Goal: Transaction & Acquisition: Download file/media

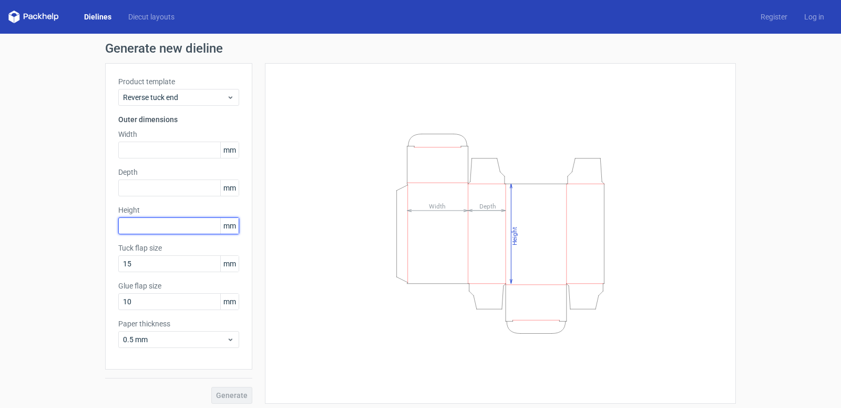
click at [168, 226] on input "text" at bounding box center [178, 225] width 121 height 17
paste input "160"
type input "160"
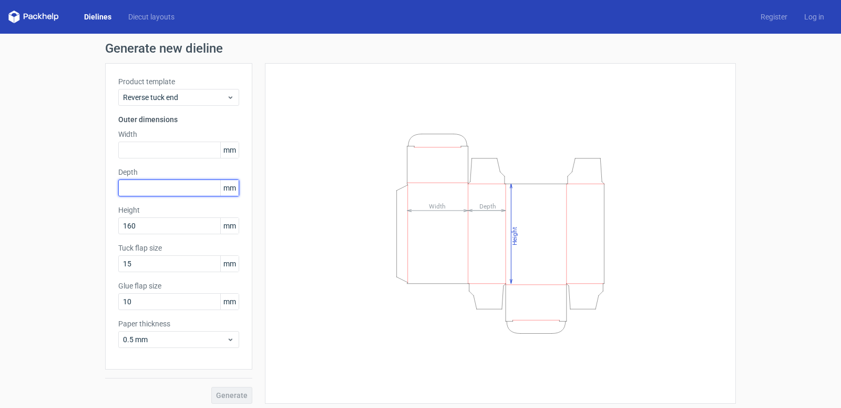
click at [139, 191] on input "text" at bounding box center [178, 187] width 121 height 17
paste input "44"
type input "44"
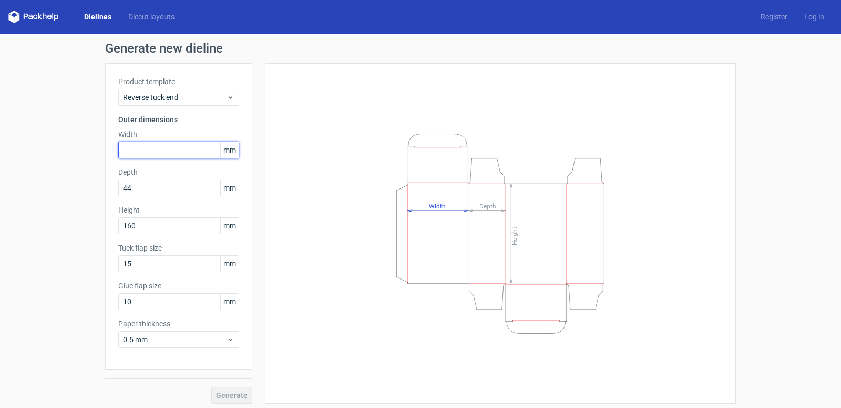
click at [137, 151] on input "text" at bounding box center [178, 149] width 121 height 17
paste input "44"
type input "44"
click at [226, 403] on div "Generate new dieline Product template Reverse tuck end Outer dimensions Width 4…" at bounding box center [420, 223] width 841 height 378
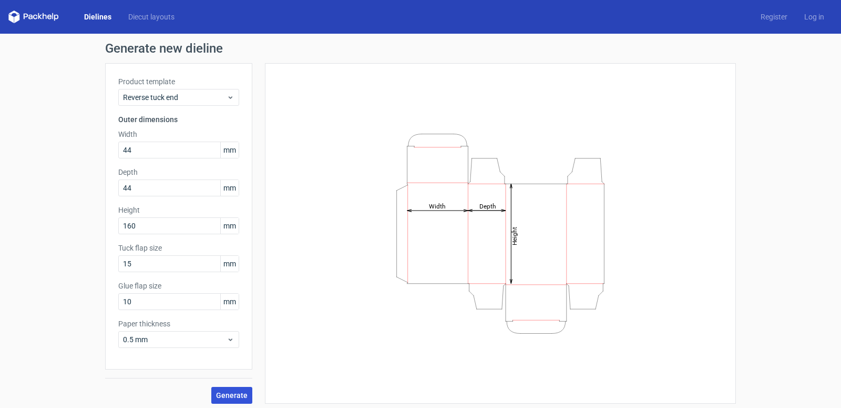
click at [225, 402] on button "Generate" at bounding box center [231, 394] width 41 height 17
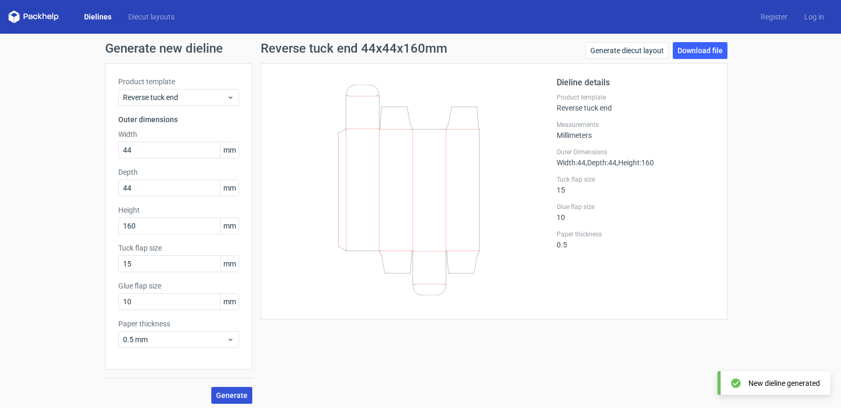
drag, startPoint x: 385, startPoint y: 89, endPoint x: 368, endPoint y: 227, distance: 138.9
click at [368, 227] on icon at bounding box center [408, 190] width 253 height 210
click at [682, 49] on link "Download file" at bounding box center [700, 50] width 55 height 17
